Goal: Contribute content: Add original content to the website for others to see

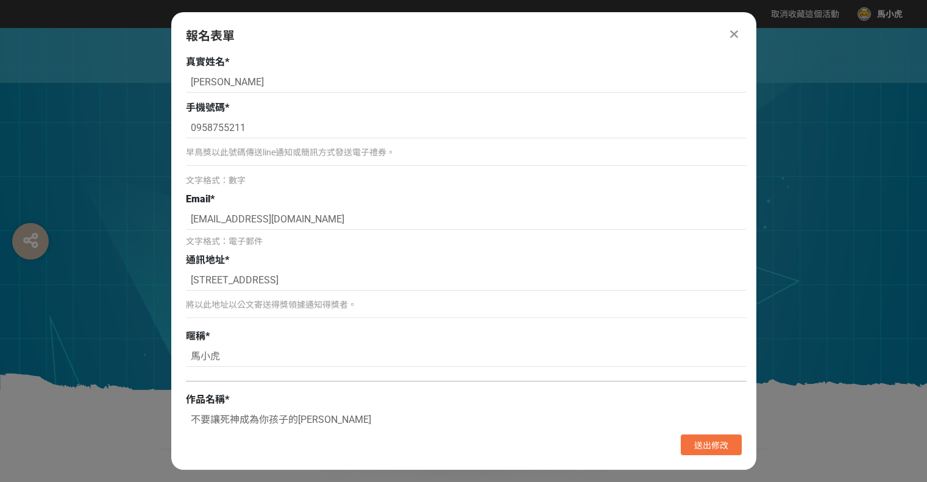
select select "獎金獵人網站"
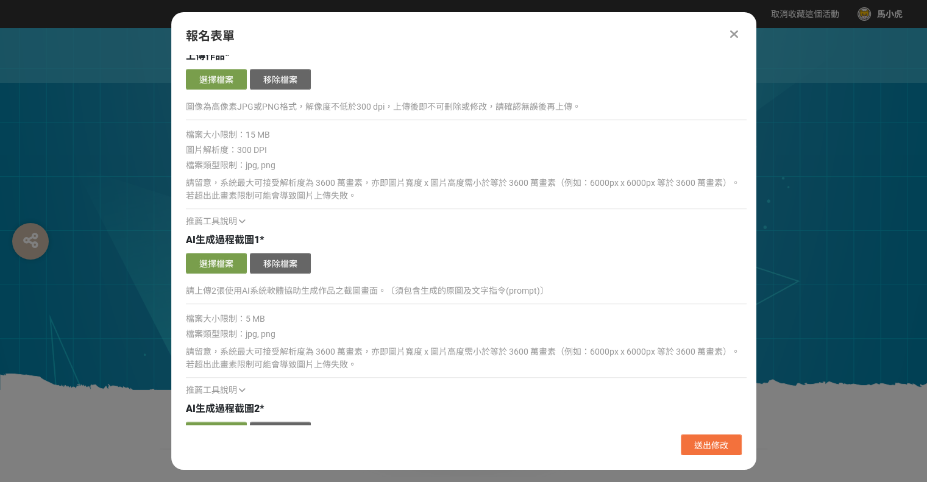
scroll to position [731, 0]
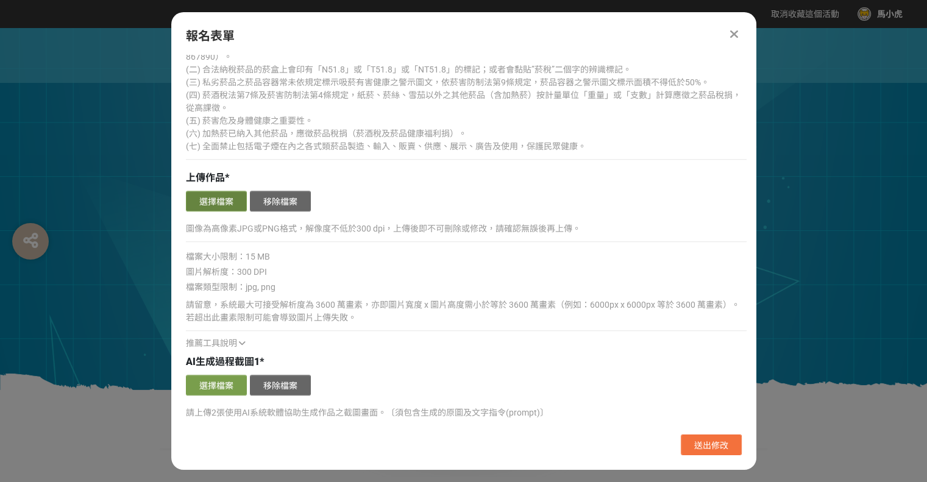
click at [222, 196] on button "選擇檔案" at bounding box center [216, 201] width 61 height 21
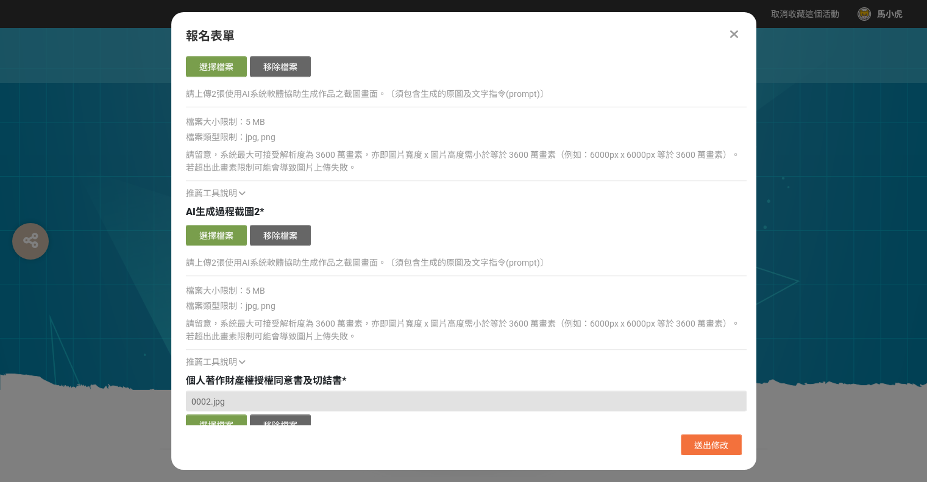
scroll to position [1416, 0]
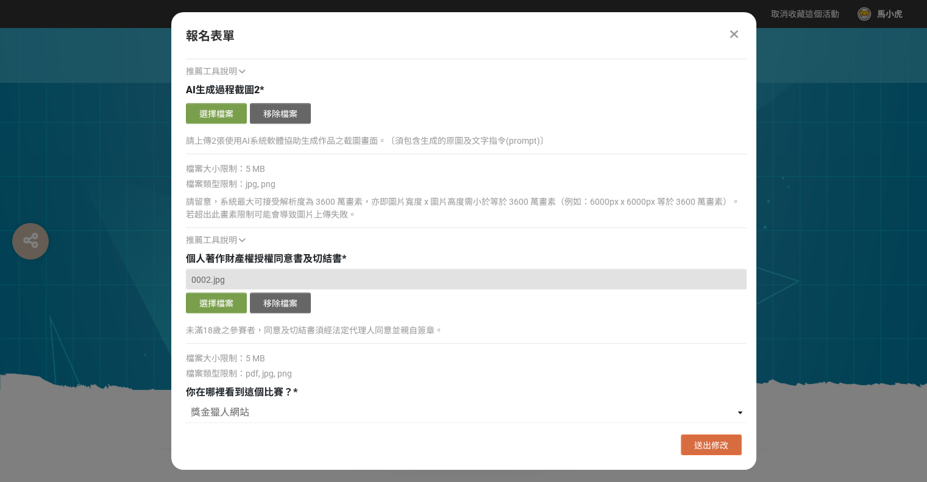
click at [720, 443] on span "送出修改" at bounding box center [711, 446] width 34 height 10
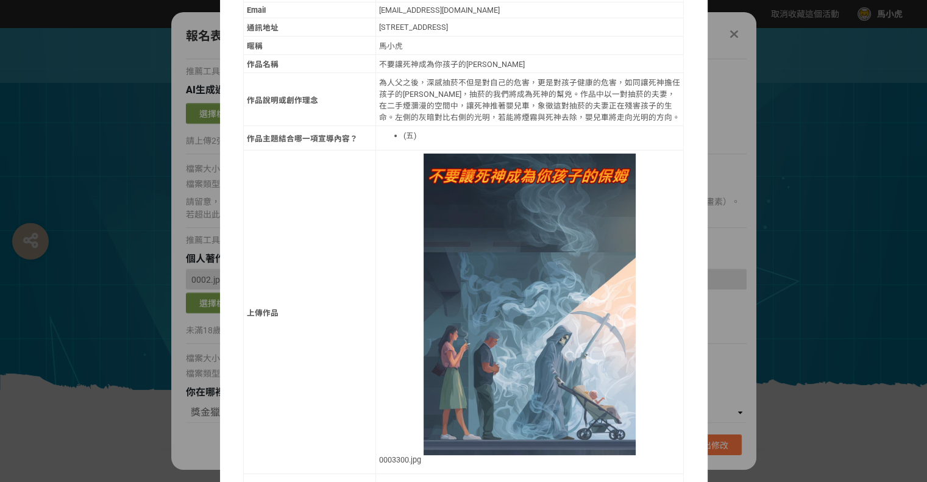
scroll to position [0, 0]
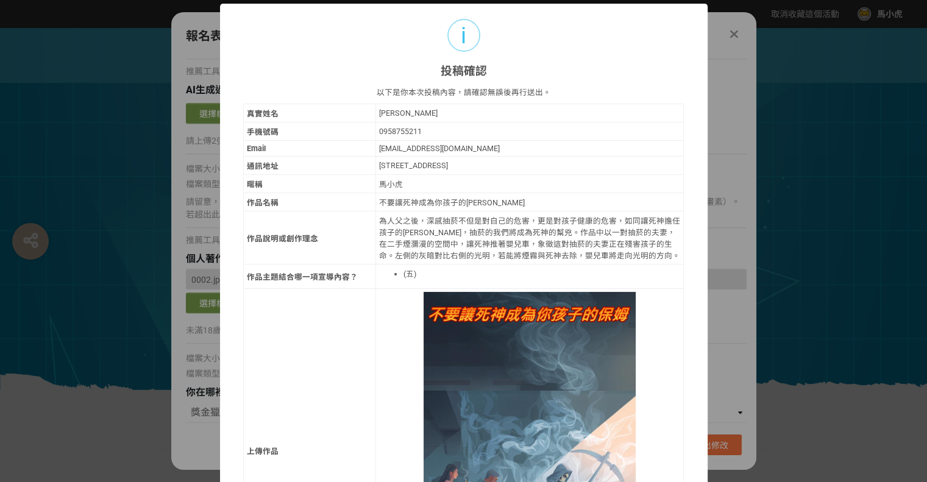
drag, startPoint x: 625, startPoint y: 24, endPoint x: 547, endPoint y: 48, distance: 82.1
click at [547, 48] on div "i 投稿確認 ×" at bounding box center [464, 41] width 488 height 75
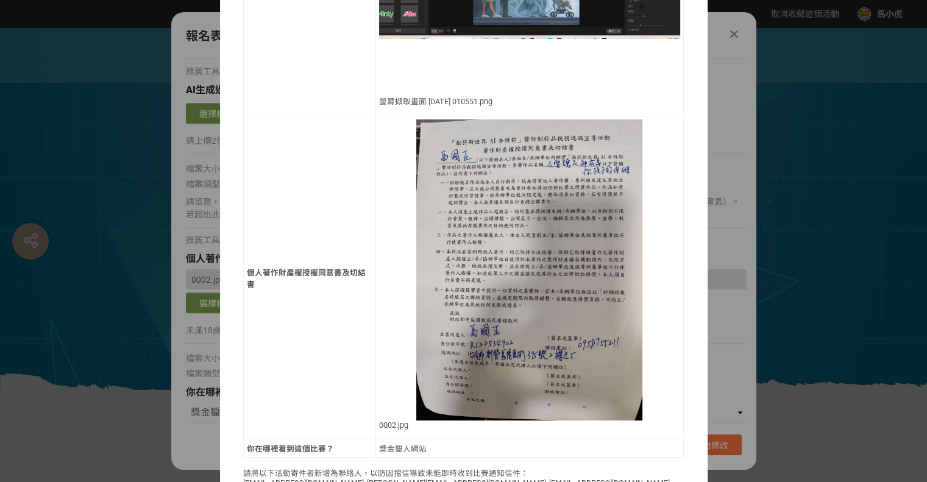
scroll to position [1196, 0]
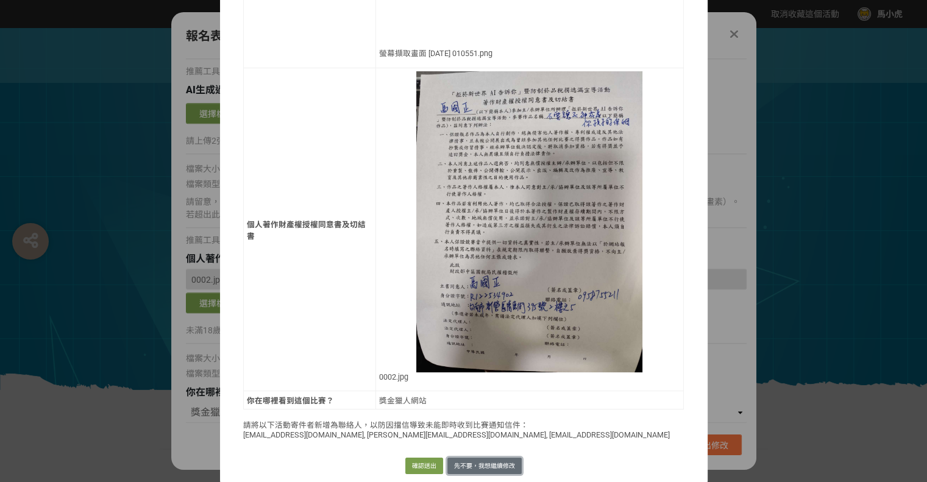
click at [487, 458] on button "先不要，我想繼續修改" at bounding box center [484, 466] width 74 height 17
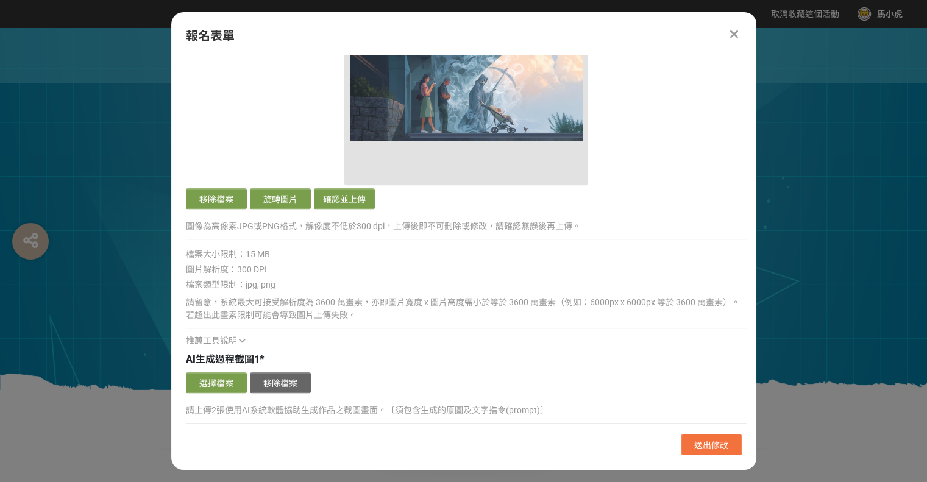
scroll to position [867, 0]
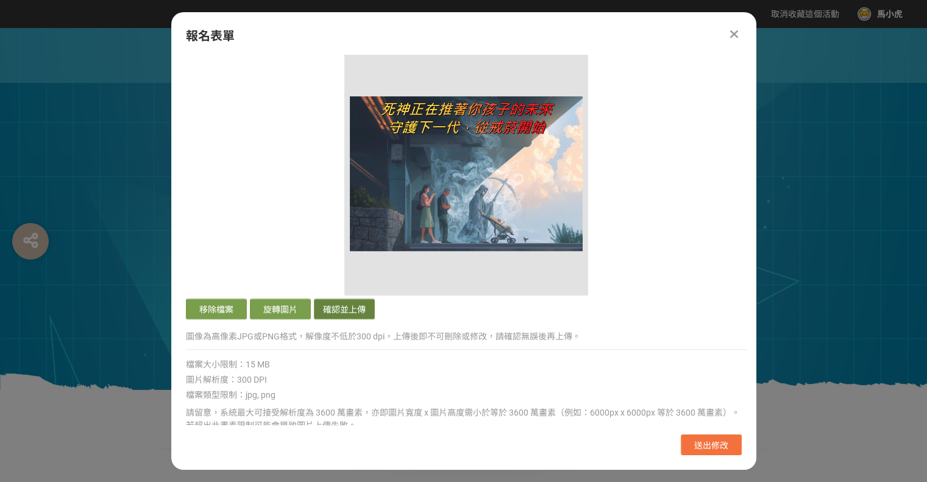
click at [344, 308] on button "確認並上傳" at bounding box center [344, 309] width 61 height 21
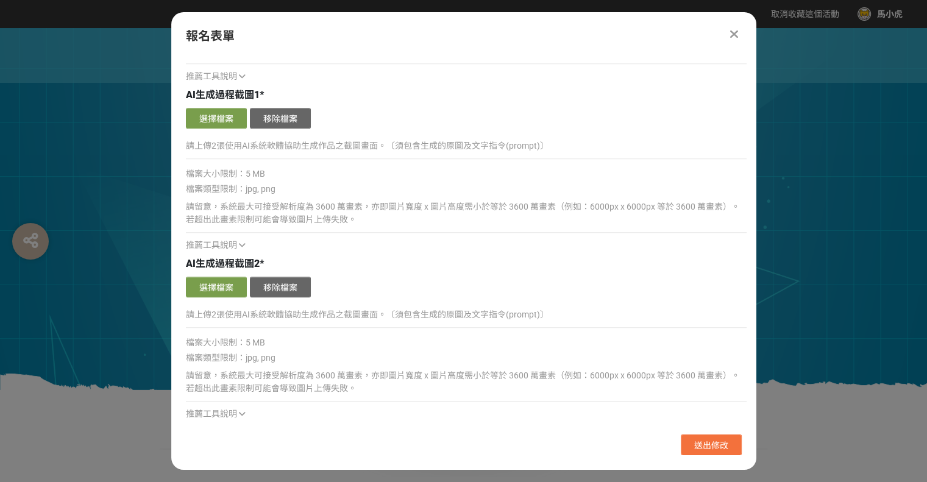
scroll to position [1416, 0]
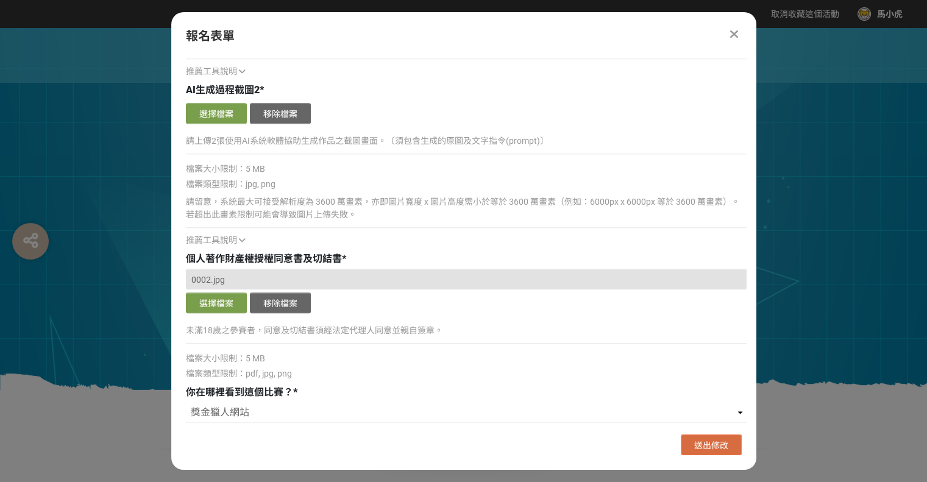
click at [685, 447] on button "送出修改" at bounding box center [711, 445] width 61 height 21
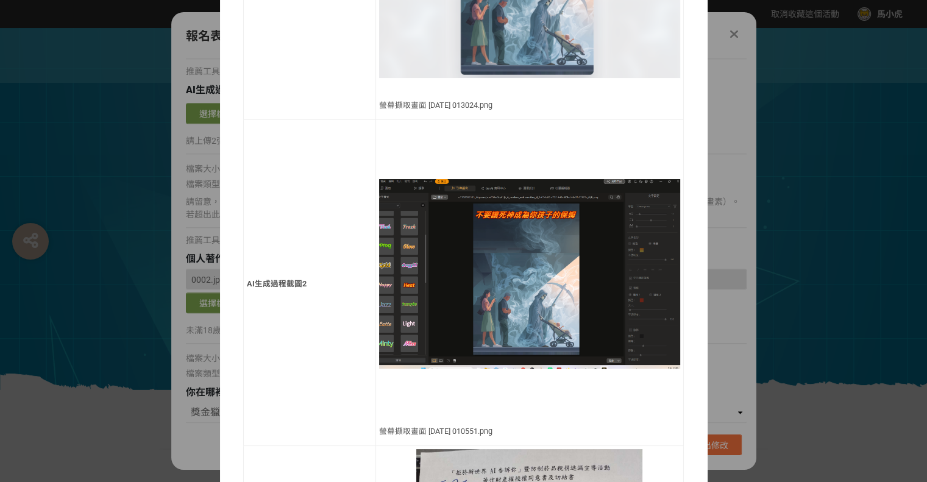
scroll to position [587, 0]
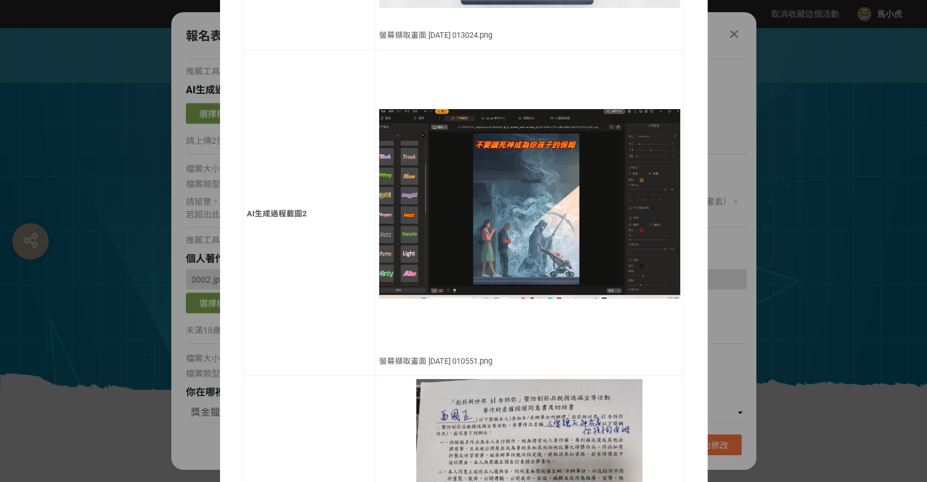
click at [739, 71] on div "i 投稿確認 × 以下是你本次投稿內容，請確認無誤後再行送出。 真實姓名 [PERSON_NAME] 手機號碼 0958755211 Email [EMAIL…" at bounding box center [463, 241] width 927 height 482
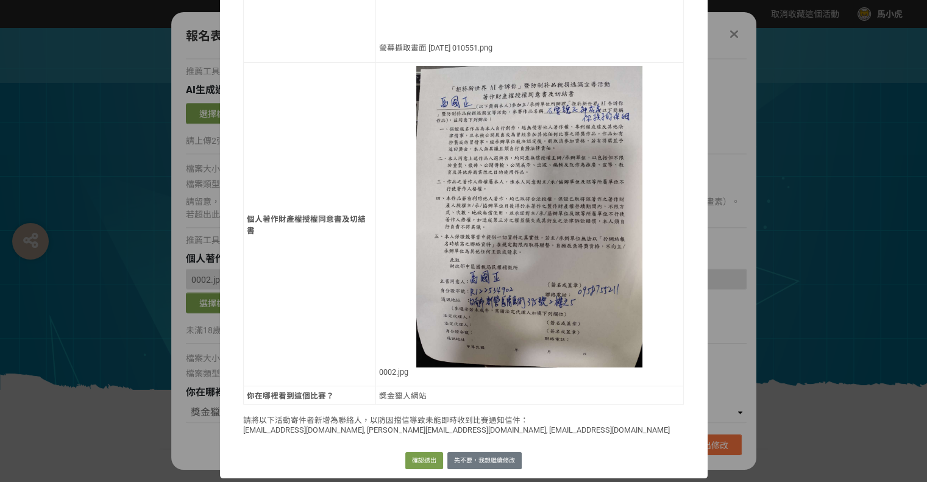
scroll to position [1196, 0]
click at [475, 460] on button "先不要，我想繼續修改" at bounding box center [484, 460] width 74 height 17
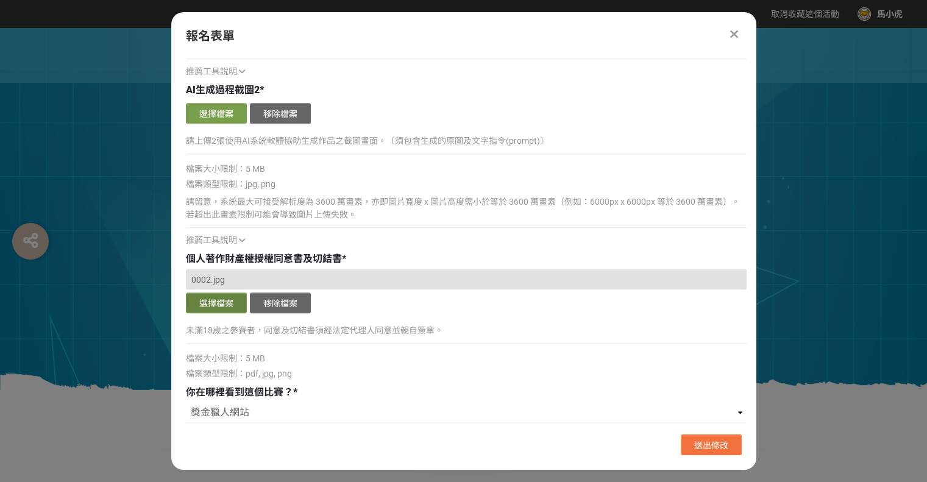
click at [228, 299] on button "選擇檔案" at bounding box center [216, 303] width 61 height 21
click at [705, 443] on span "送出修改" at bounding box center [711, 446] width 34 height 10
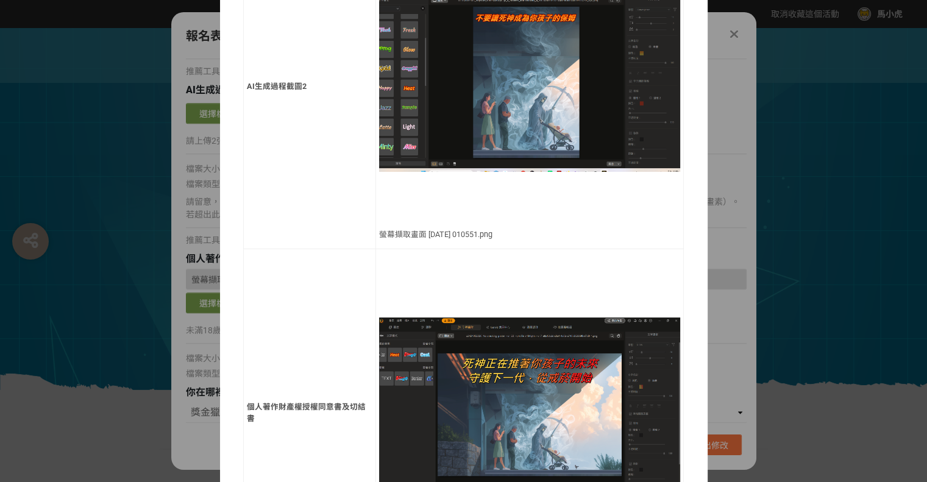
scroll to position [1198, 0]
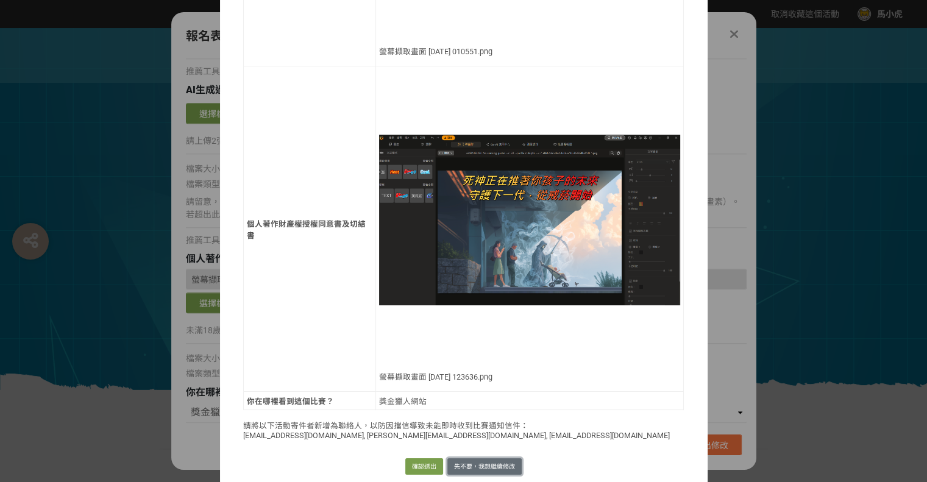
click at [485, 461] on button "先不要，我想繼續修改" at bounding box center [484, 466] width 74 height 17
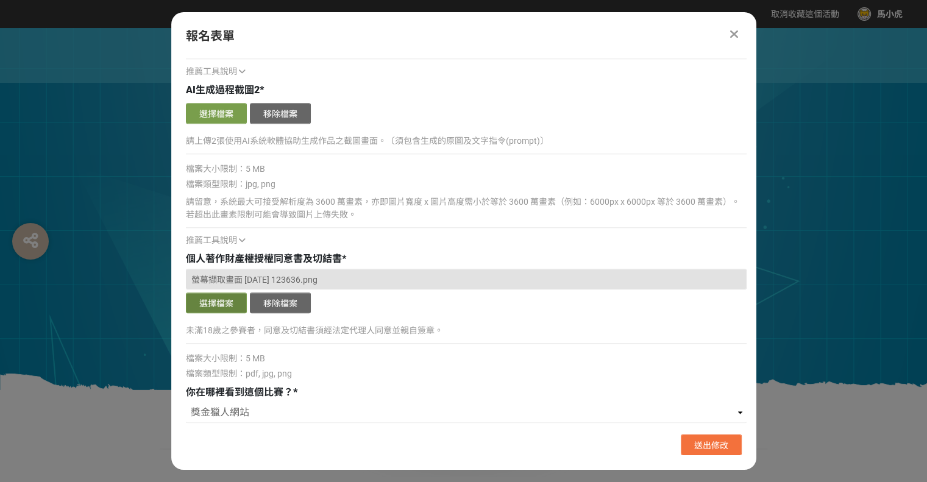
click at [219, 294] on button "選擇檔案" at bounding box center [216, 303] width 61 height 21
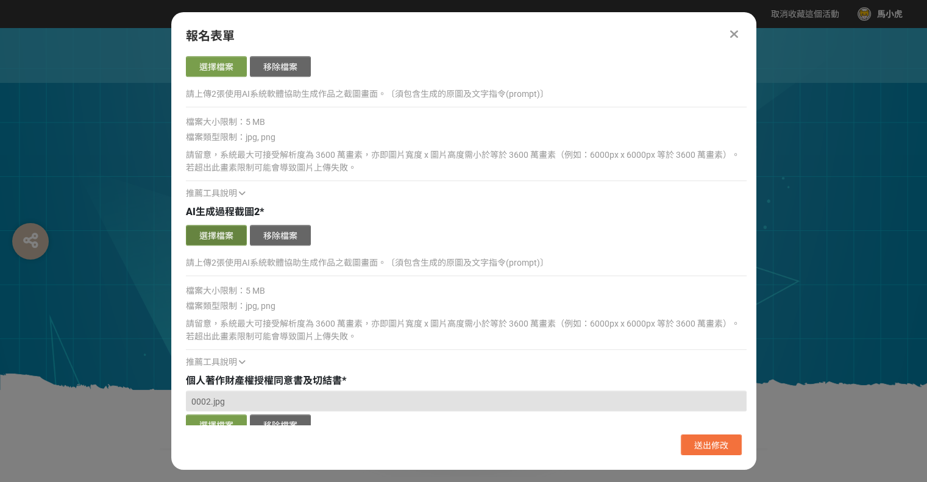
click at [224, 229] on button "選擇檔案" at bounding box center [216, 235] width 61 height 21
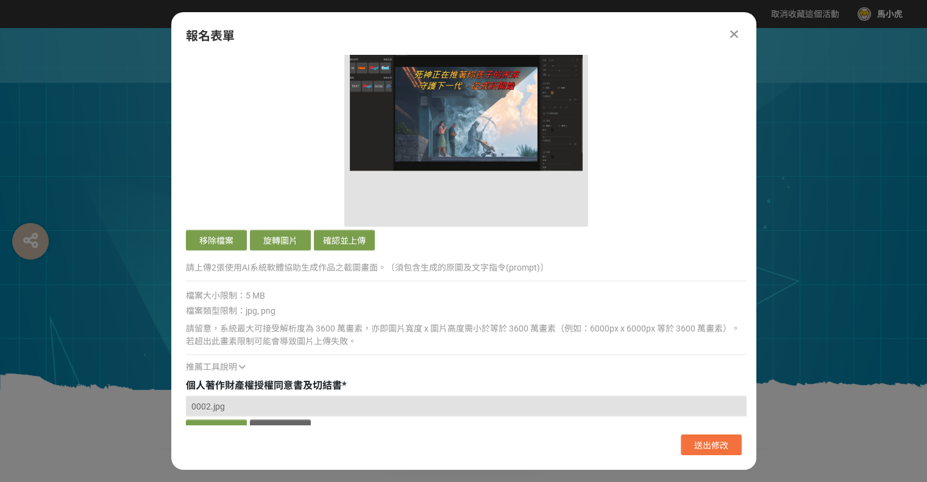
scroll to position [1538, 0]
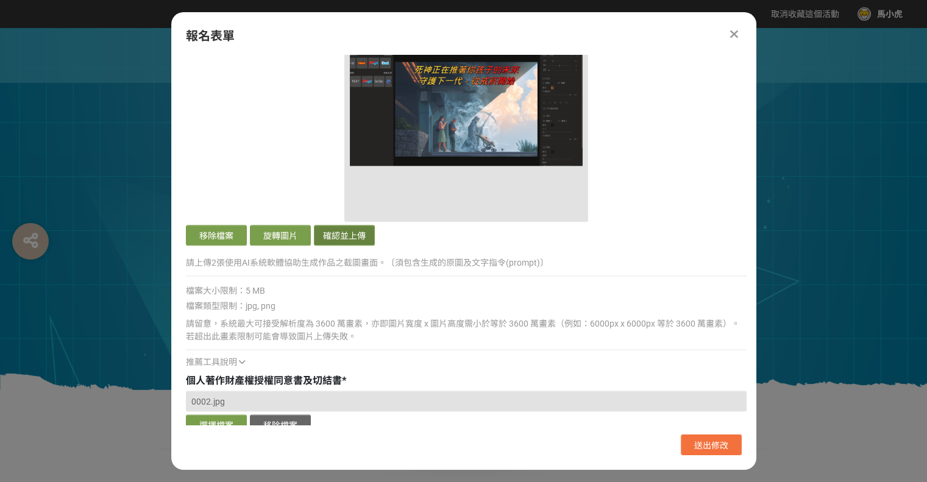
click at [347, 242] on button "確認並上傳" at bounding box center [344, 235] width 61 height 21
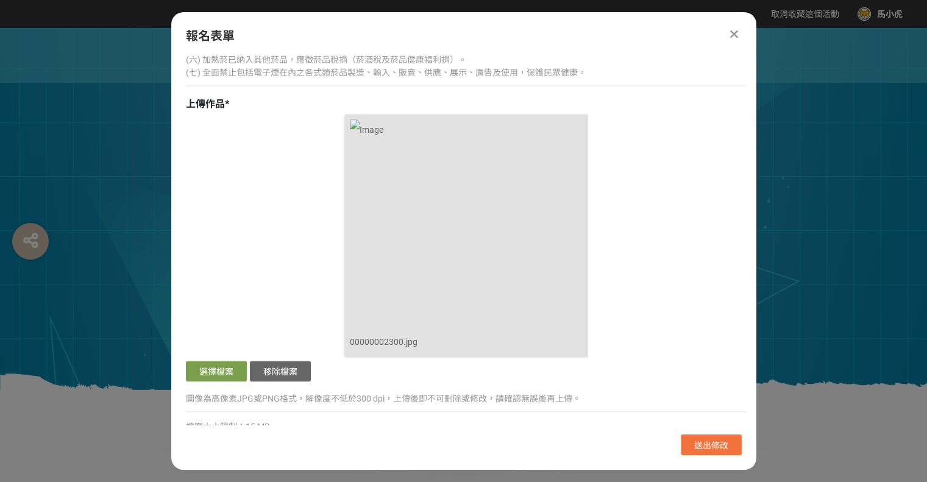
scroll to position [745, 0]
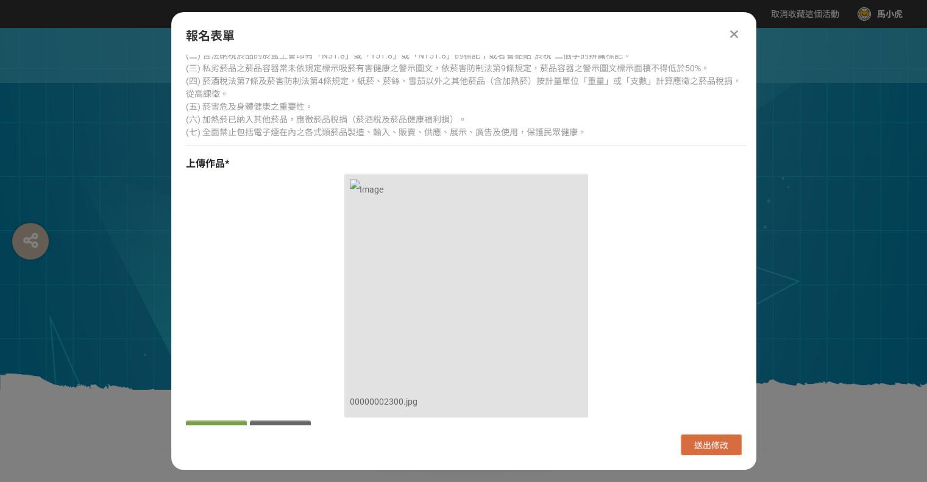
click at [699, 448] on span "送出修改" at bounding box center [711, 446] width 34 height 10
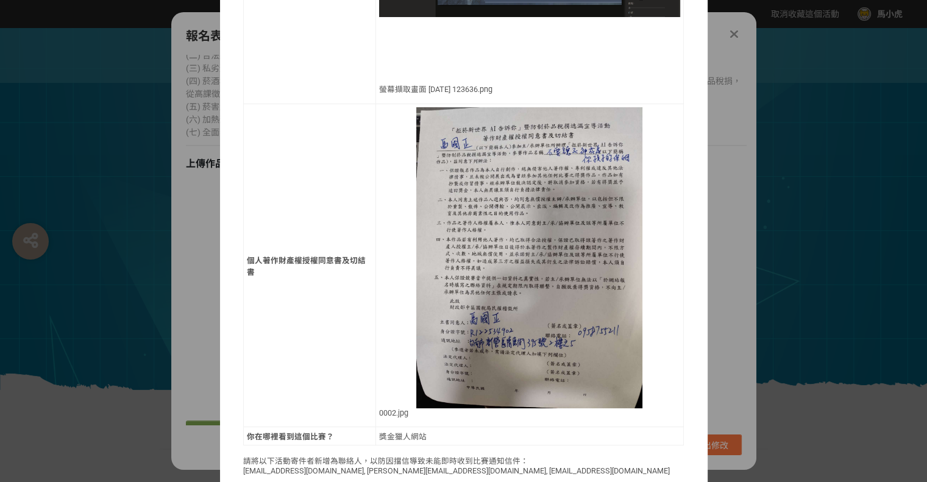
scroll to position [1196, 0]
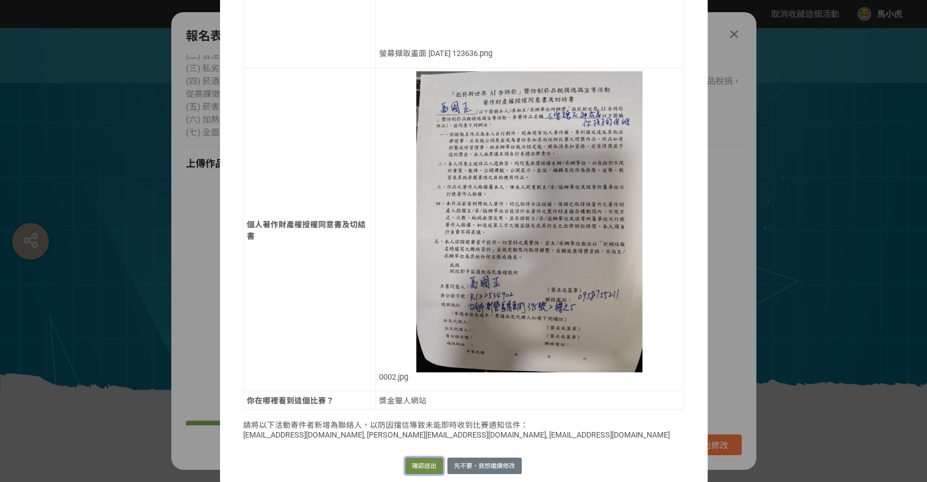
click at [422, 460] on button "確認送出" at bounding box center [424, 466] width 38 height 17
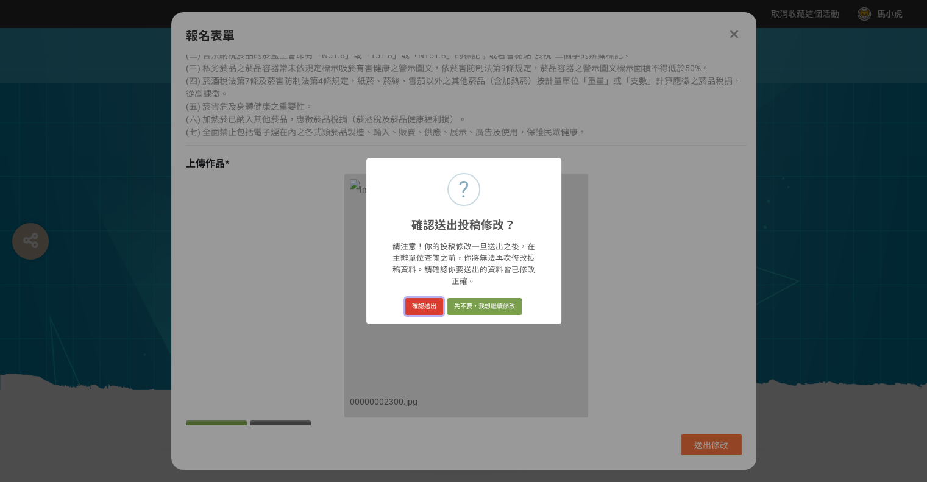
click at [414, 304] on button "確認送出" at bounding box center [424, 306] width 38 height 17
